Goal: Register for event/course

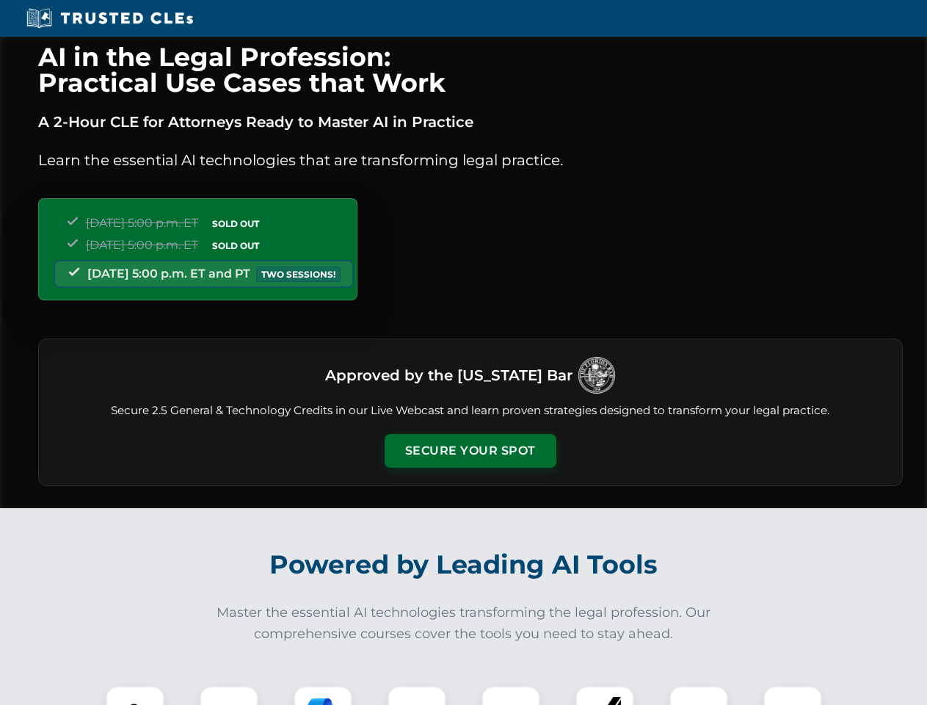
click at [470, 451] on button "Secure Your Spot" at bounding box center [471, 451] width 172 height 34
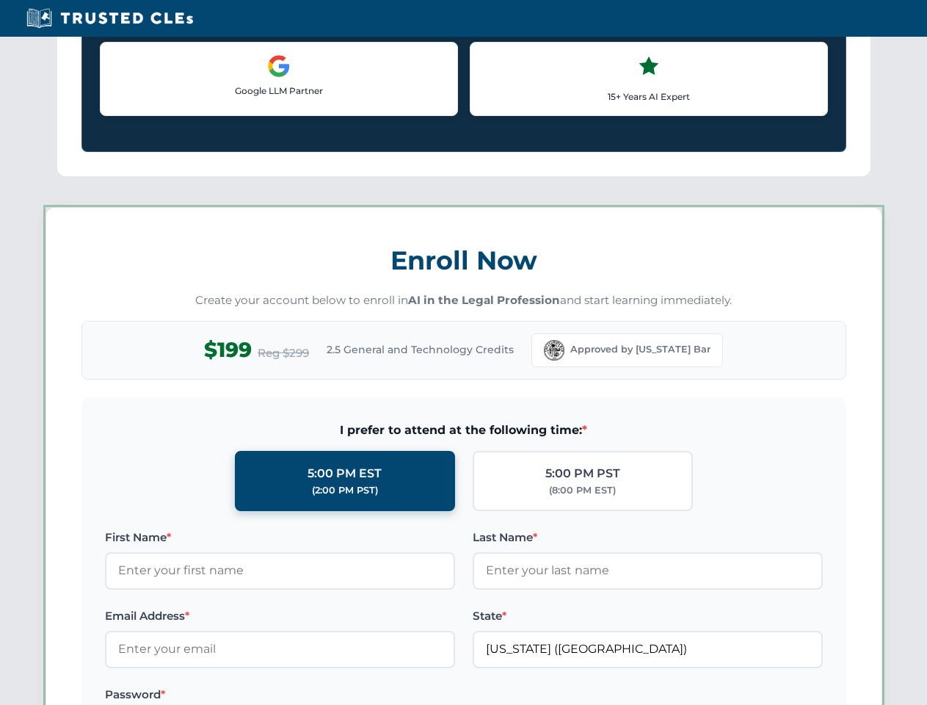
click at [323, 695] on label "Password *" at bounding box center [280, 695] width 350 height 18
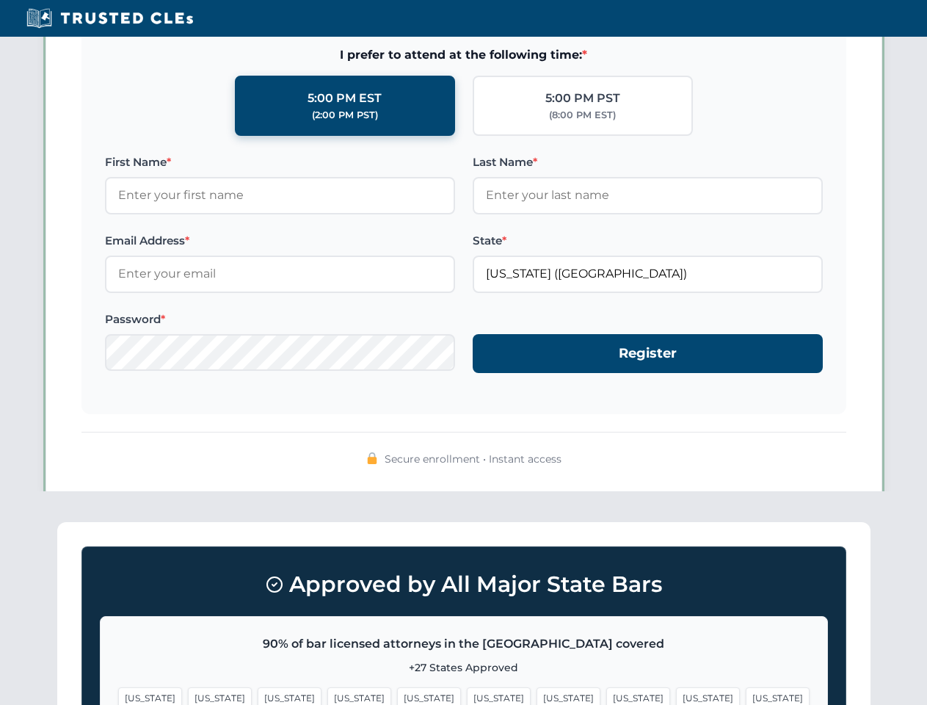
click at [676, 695] on span "[US_STATE]" at bounding box center [708, 697] width 64 height 21
